Goal: Transaction & Acquisition: Purchase product/service

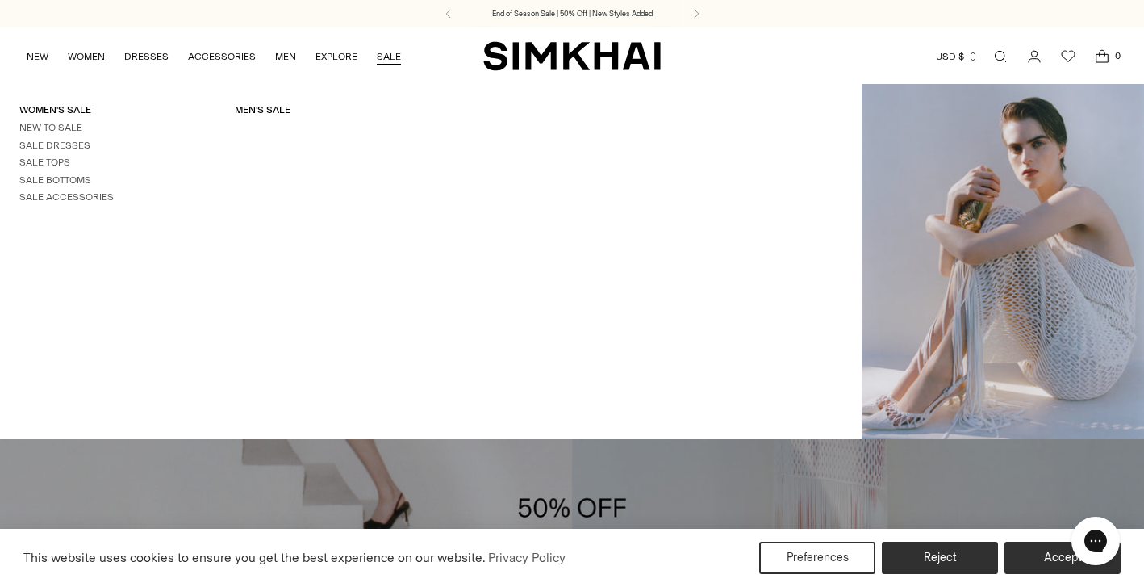
click at [391, 52] on link "SALE" at bounding box center [389, 57] width 24 height 36
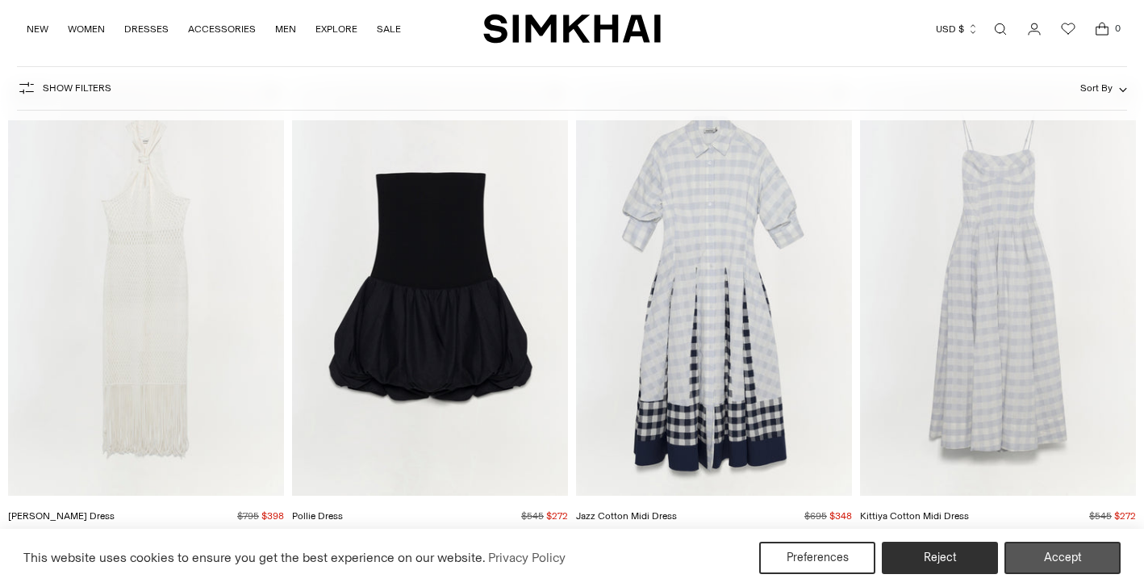
click at [1086, 564] on button "Accept" at bounding box center [1063, 558] width 116 height 32
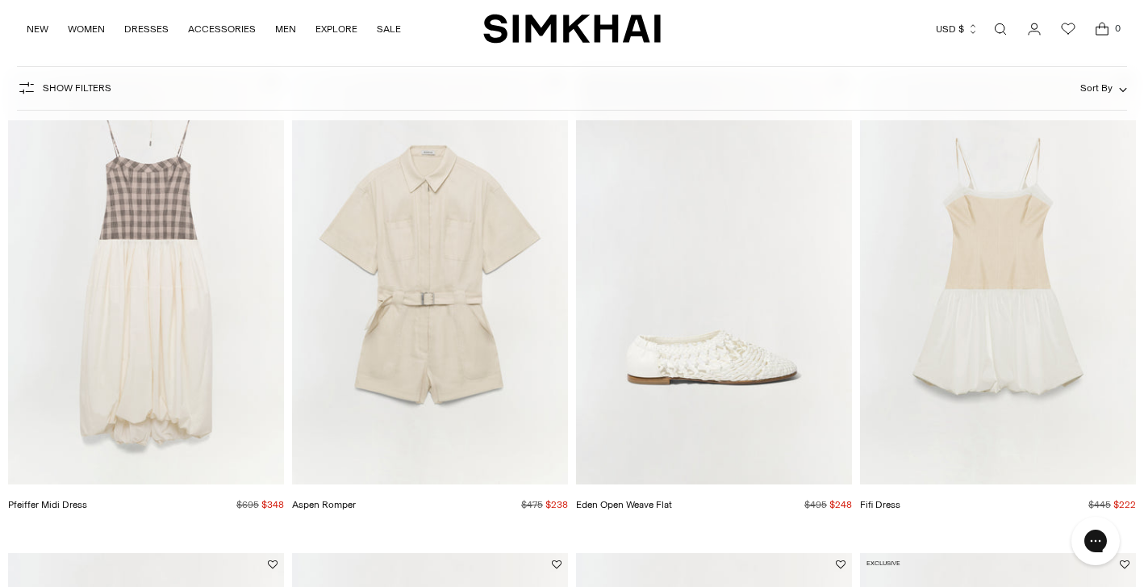
scroll to position [654, 0]
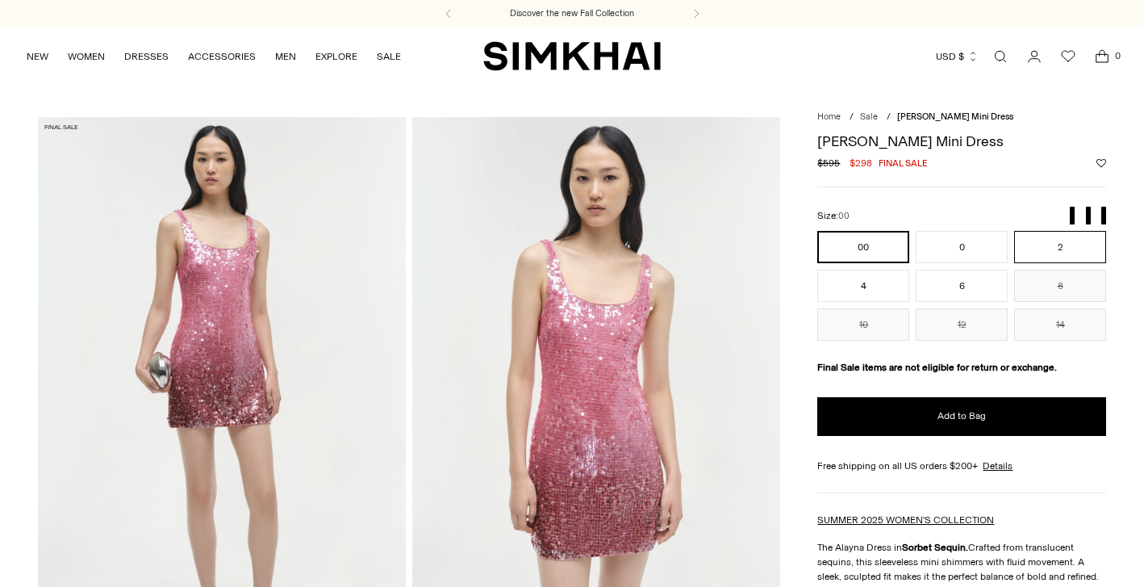
click at [1040, 241] on button "2" at bounding box center [1061, 247] width 92 height 32
click at [864, 281] on button "4" at bounding box center [864, 286] width 92 height 32
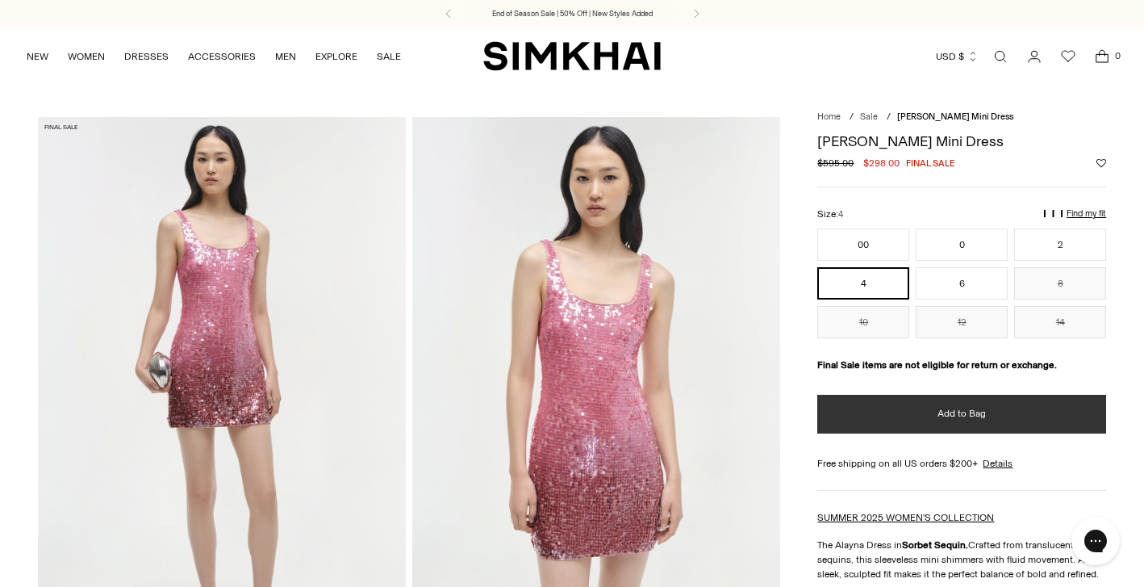
click at [931, 433] on button "Add to Bag" at bounding box center [962, 414] width 289 height 39
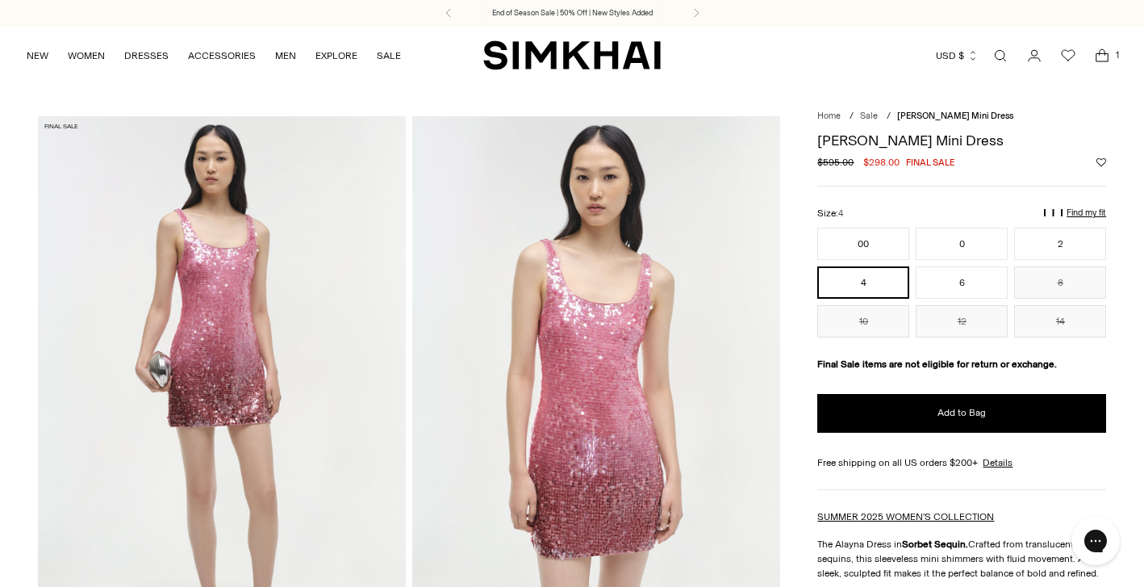
scroll to position [3, 0]
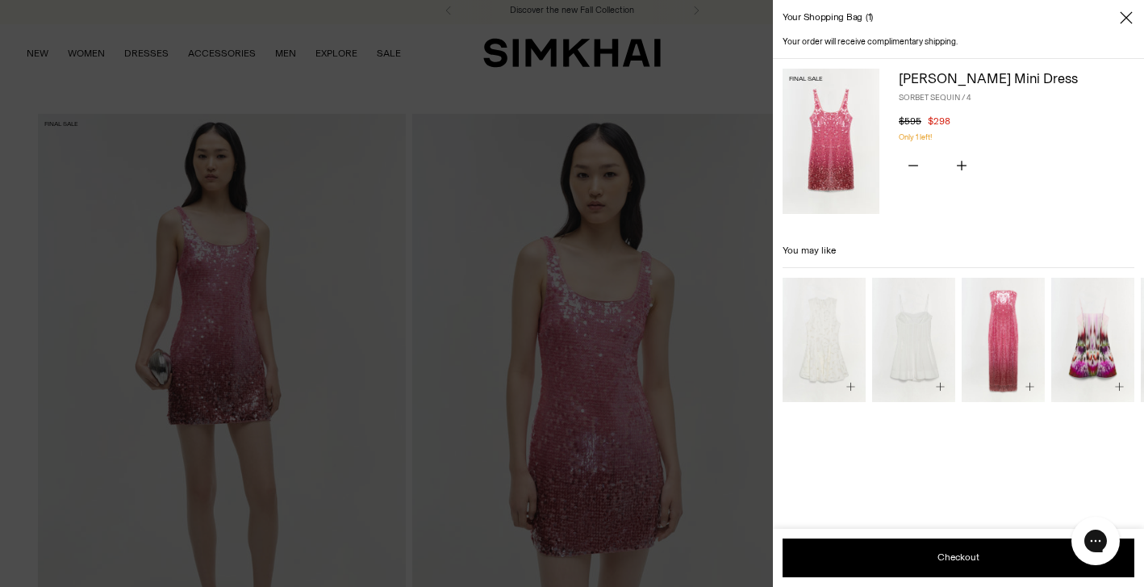
click at [1127, 23] on icon "Close" at bounding box center [1126, 18] width 13 height 16
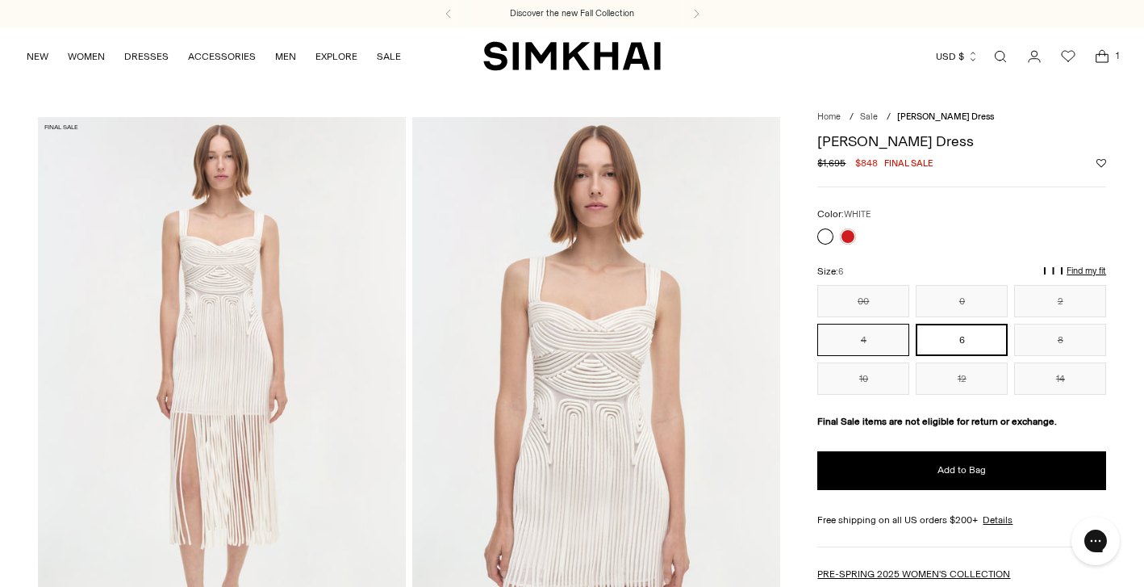
click at [852, 334] on button "4" at bounding box center [864, 340] width 92 height 32
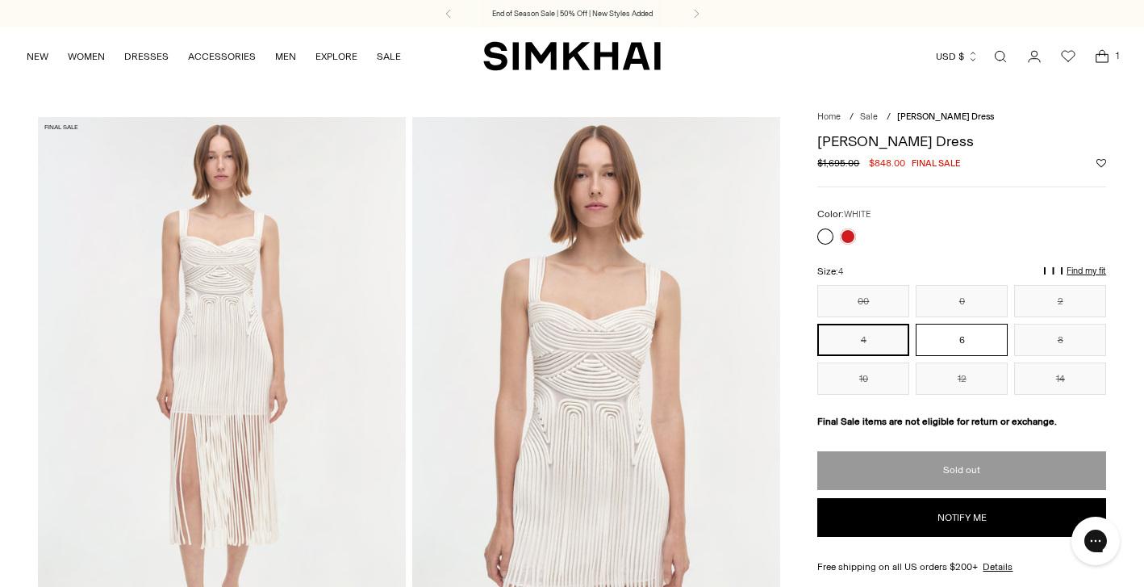
click at [981, 337] on button "6" at bounding box center [962, 340] width 92 height 32
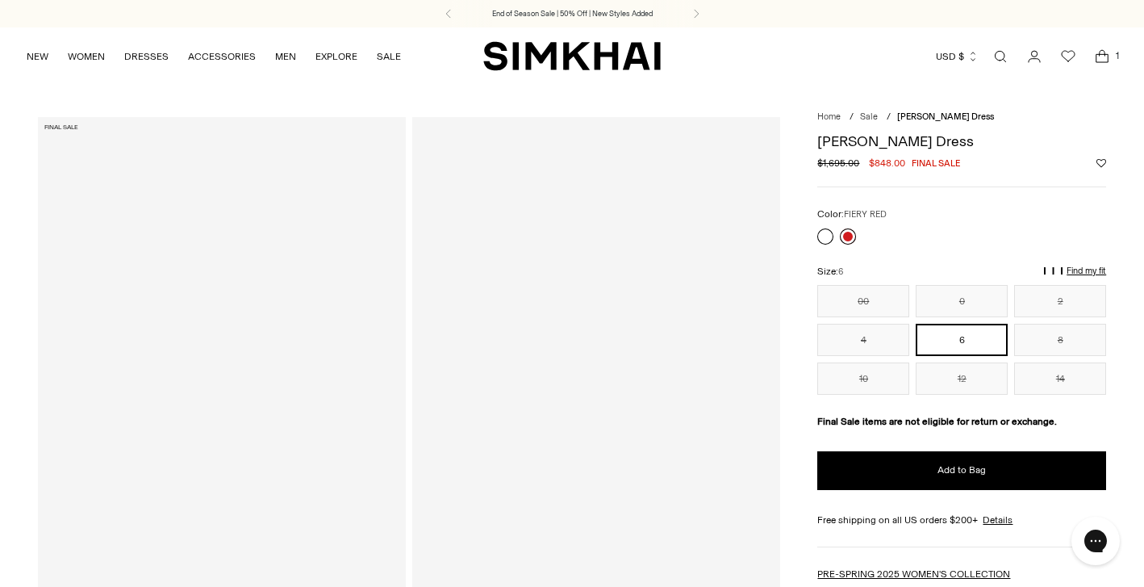
click at [851, 237] on link at bounding box center [848, 236] width 16 height 16
